Goal: Information Seeking & Learning: Find specific fact

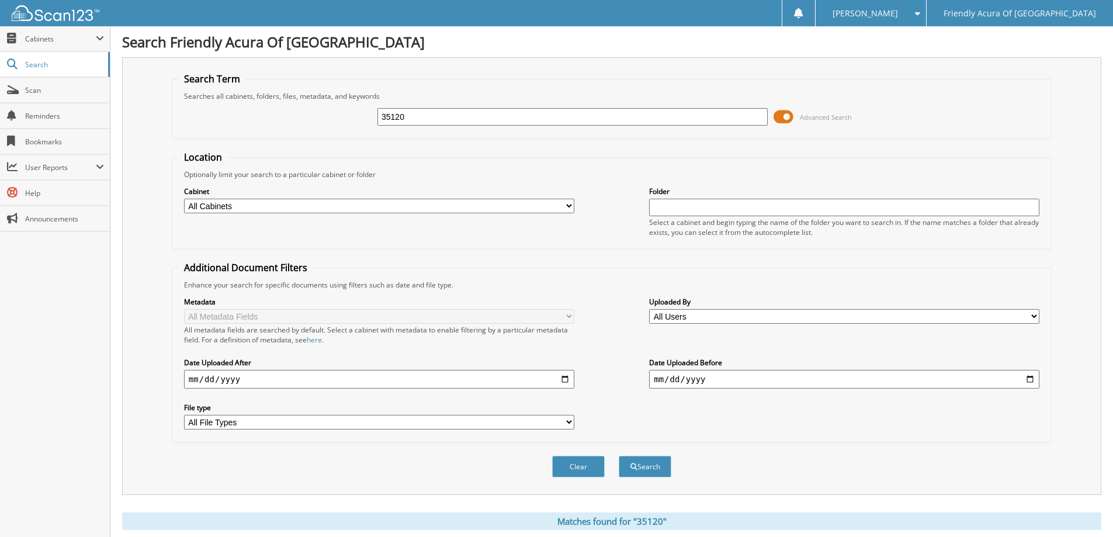
drag, startPoint x: 0, startPoint y: 0, endPoint x: 272, endPoint y: 134, distance: 303.4
click at [275, 134] on fieldset "Search Term Searches all cabinets, folders, files, metadata, and keywords 35120…" at bounding box center [612, 105] width 880 height 67
type input "34146"
click at [619, 456] on button "Search" at bounding box center [645, 467] width 53 height 22
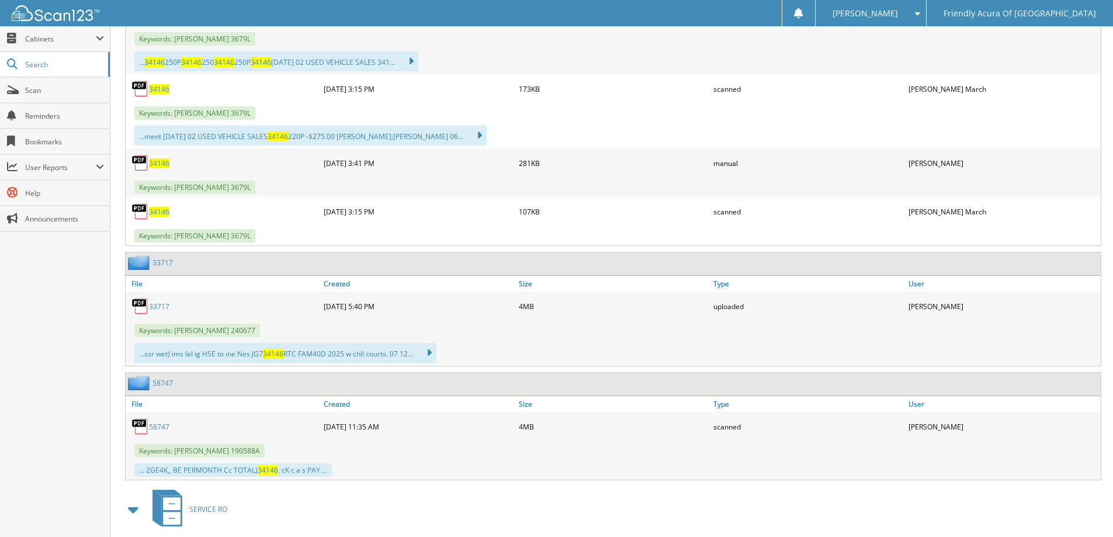
scroll to position [760, 0]
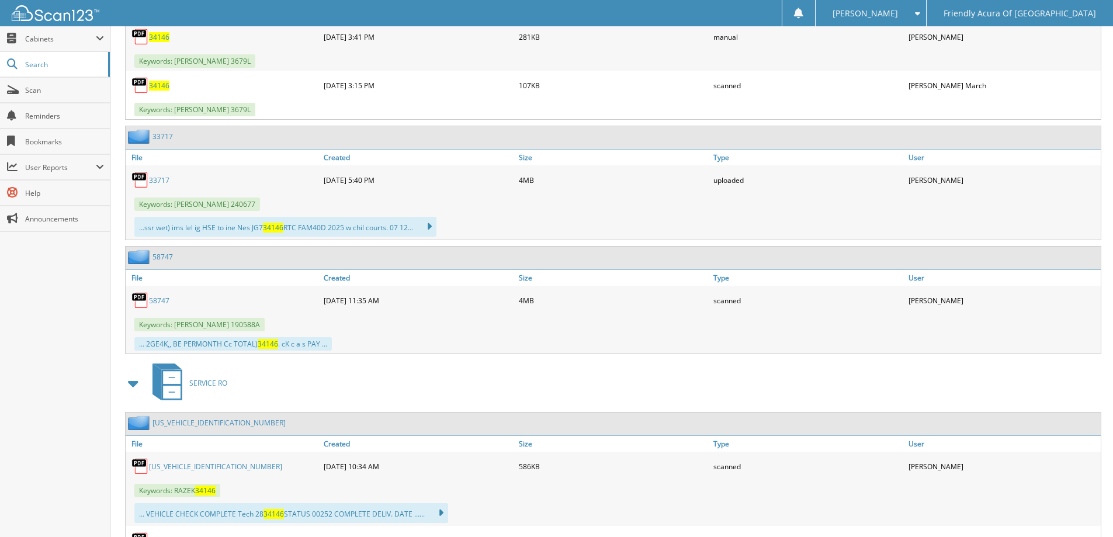
click at [176, 467] on link "[US_VEHICLE_IDENTIFICATION_NUMBER]" at bounding box center [215, 467] width 133 height 10
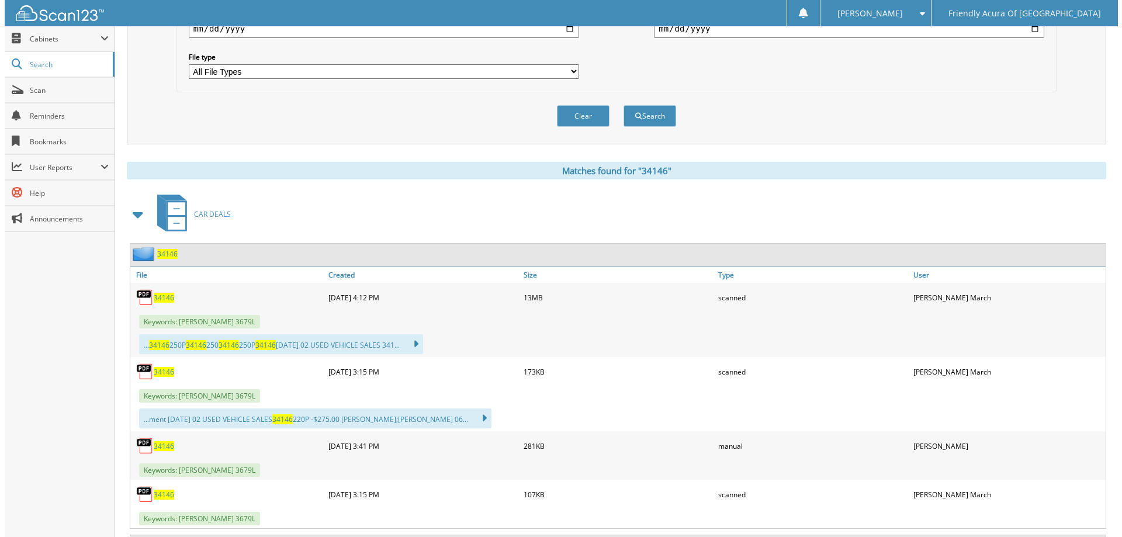
scroll to position [0, 0]
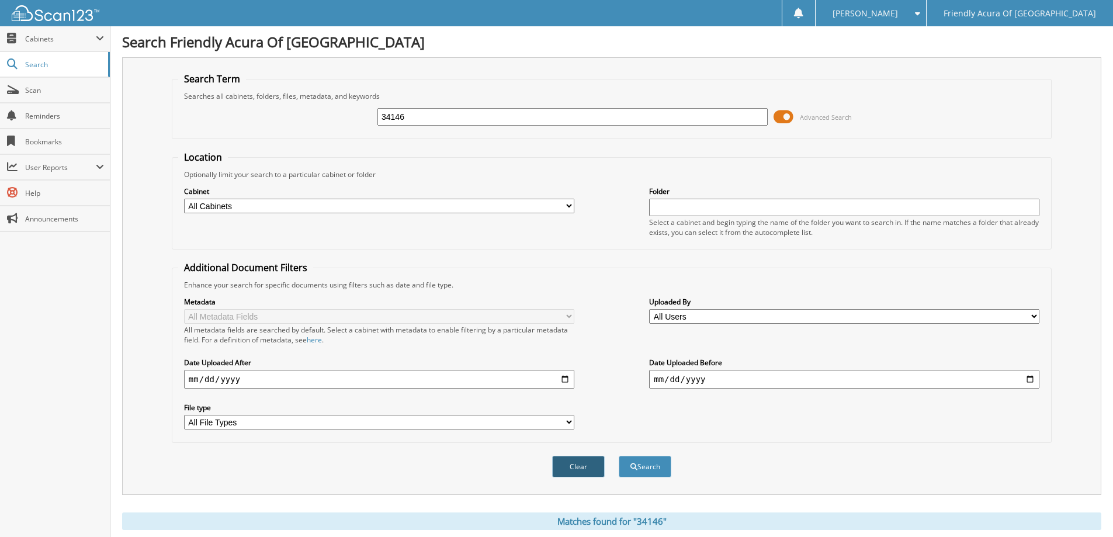
click at [587, 466] on button "Clear" at bounding box center [578, 467] width 53 height 22
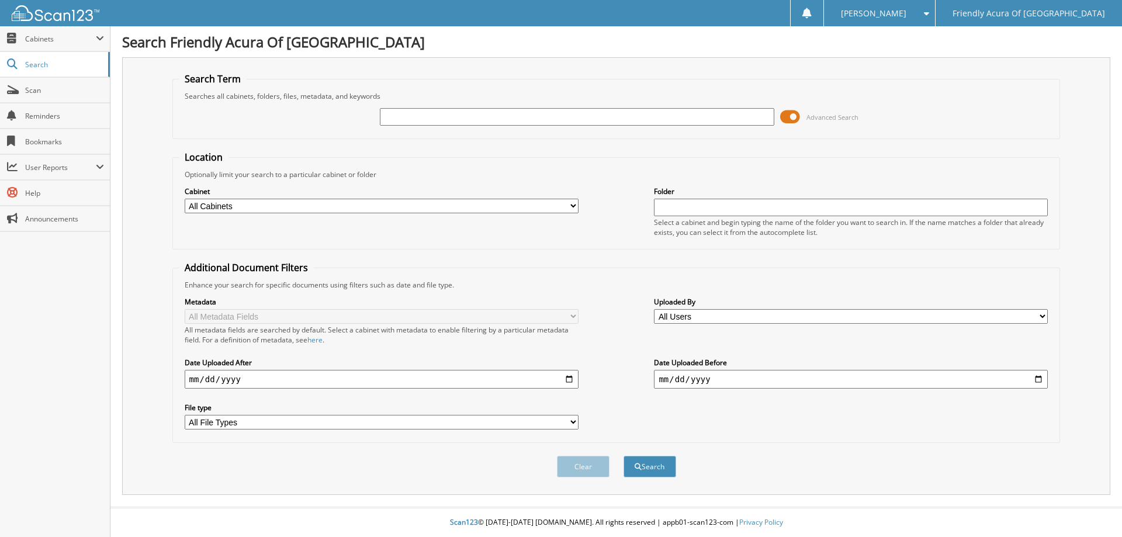
click at [789, 116] on span at bounding box center [790, 117] width 20 height 18
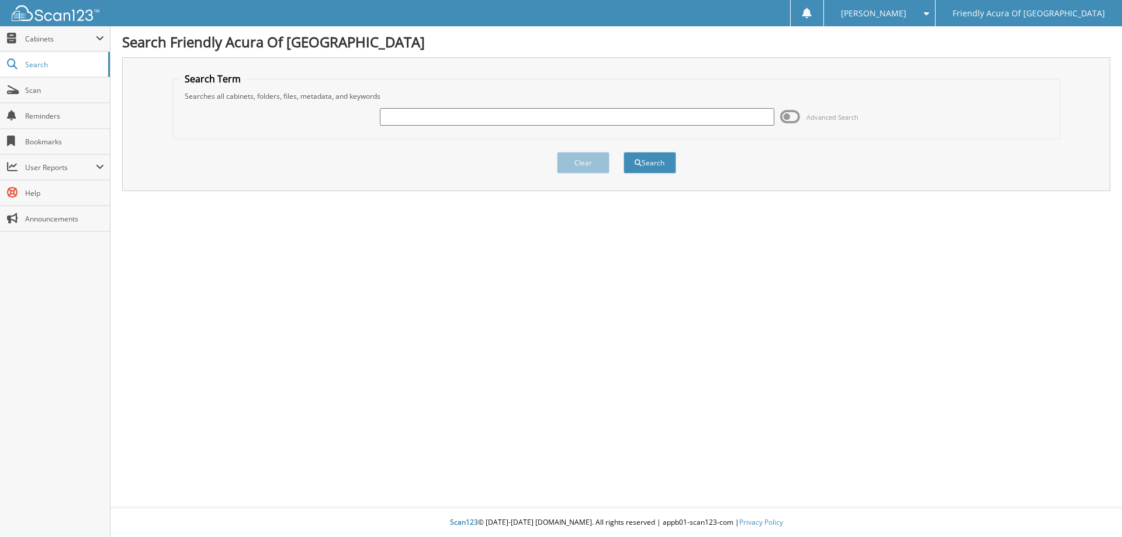
click at [404, 115] on input "text" at bounding box center [577, 117] width 394 height 18
type input "35831"
click at [623, 152] on button "Search" at bounding box center [649, 163] width 53 height 22
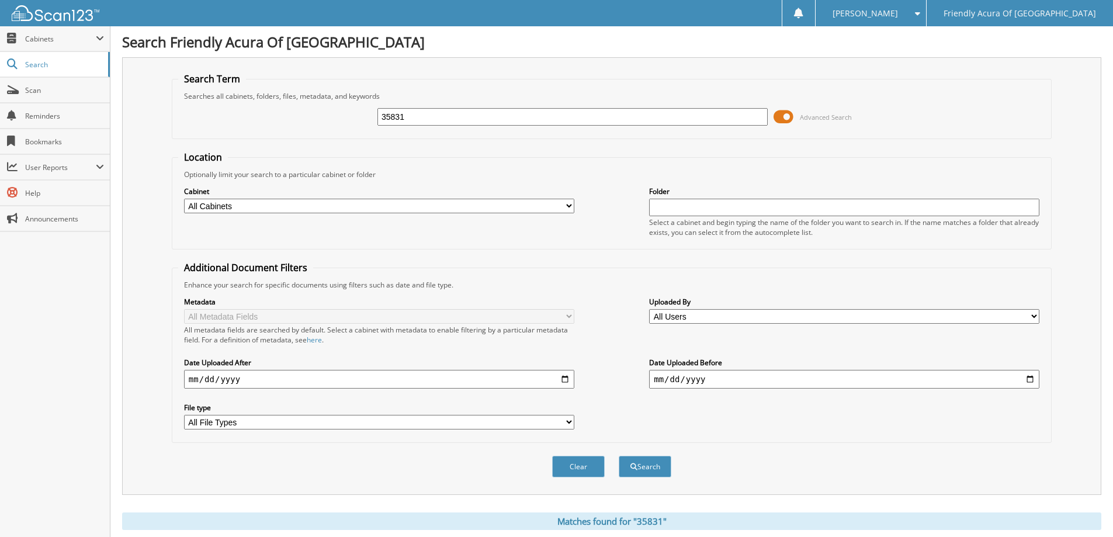
drag, startPoint x: 415, startPoint y: 116, endPoint x: 380, endPoint y: 120, distance: 35.2
click at [371, 122] on div "35831 Advanced Search" at bounding box center [611, 117] width 867 height 32
paste input "[US_VEHICLE_IDENTIFICATION_NUMBER]"
type input "[US_VEHICLE_IDENTIFICATION_NUMBER]"
click at [619, 456] on button "Search" at bounding box center [645, 467] width 53 height 22
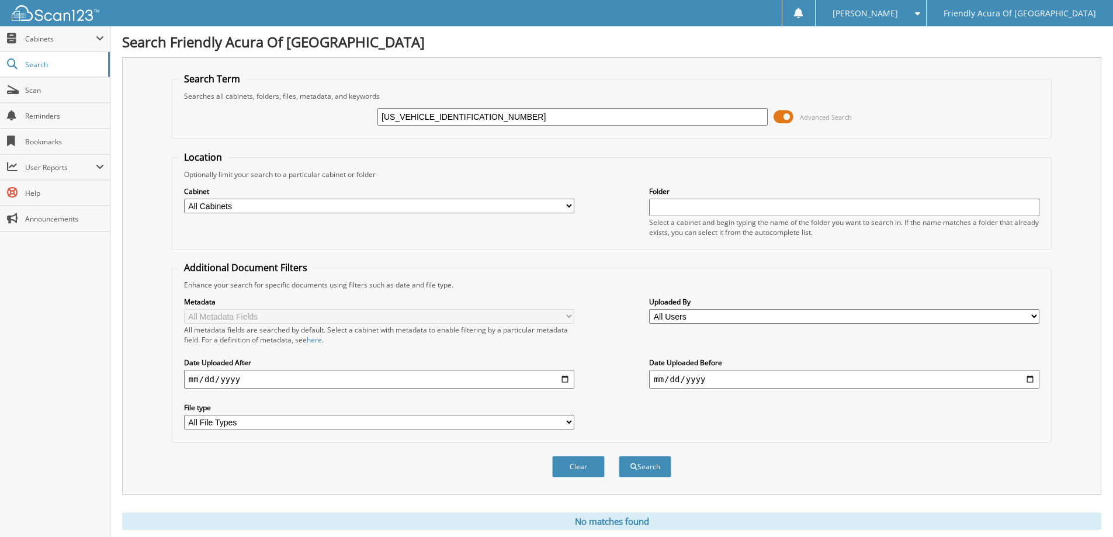
click at [781, 120] on span at bounding box center [784, 117] width 20 height 18
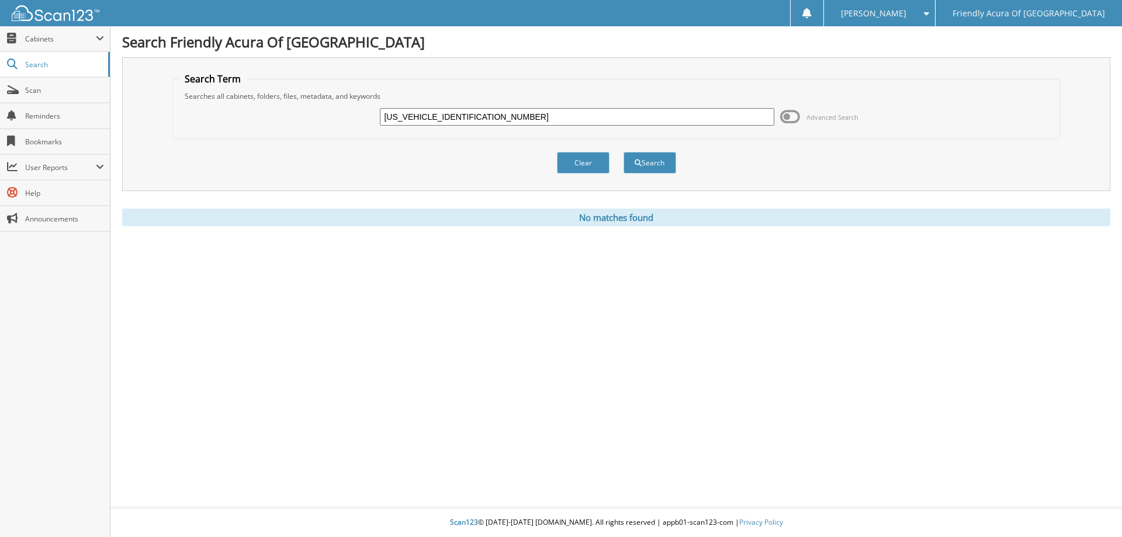
click at [478, 117] on input "[US_VEHICLE_IDENTIFICATION_NUMBER]" at bounding box center [577, 117] width 394 height 18
